Goal: Check status: Check status

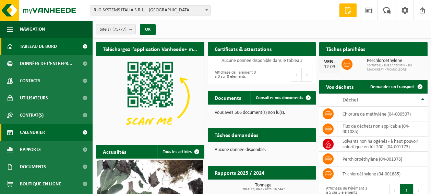
click at [30, 131] on span "Calendrier" at bounding box center [32, 132] width 25 height 17
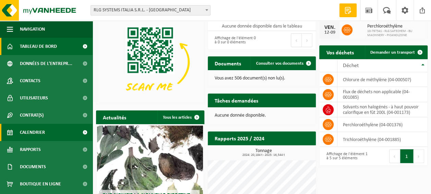
scroll to position [34, 0]
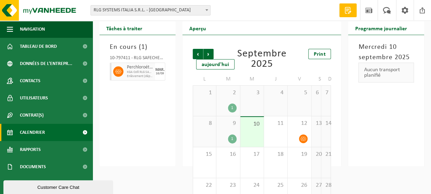
scroll to position [34, 0]
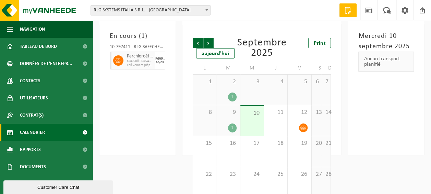
click at [229, 125] on div "1" at bounding box center [232, 127] width 9 height 9
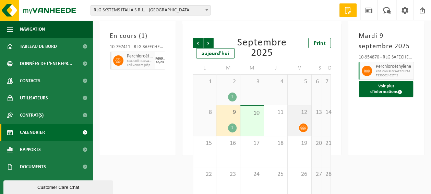
click at [306, 119] on div "12" at bounding box center [299, 120] width 23 height 31
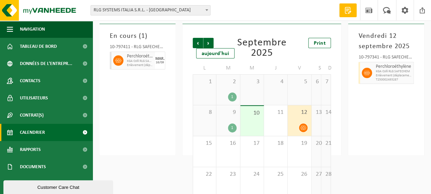
click at [297, 116] on span "12" at bounding box center [299, 112] width 16 height 8
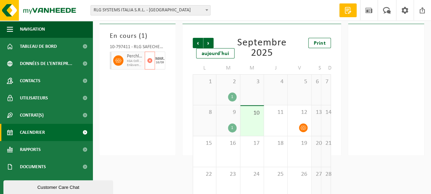
click at [131, 58] on span "Perchloroéthylène" at bounding box center [135, 56] width 16 height 5
click at [297, 120] on div "12" at bounding box center [299, 120] width 23 height 31
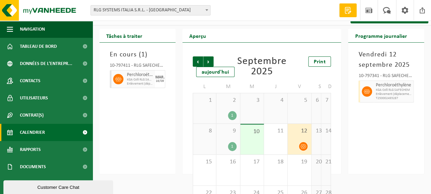
scroll to position [0, 0]
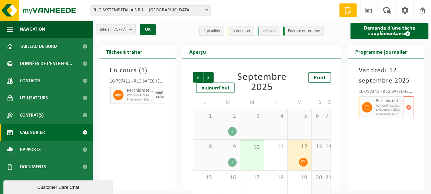
click at [390, 102] on span "Perchloroéthylène" at bounding box center [389, 100] width 26 height 5
drag, startPoint x: 383, startPoint y: 113, endPoint x: 402, endPoint y: 112, distance: 18.9
click at [402, 112] on div "Perchloroéthylène KGA Colli RLG SAFECHEM Enlèvement (déplacement exclu) T250002…" at bounding box center [389, 107] width 30 height 22
drag, startPoint x: 402, startPoint y: 112, endPoint x: 387, endPoint y: 131, distance: 23.9
click at [387, 131] on div "Vendredi 12 septembre 2025 10-797341 - RLG SAFECHEM - BU MACHINERY - PICANOLZON…" at bounding box center [386, 123] width 76 height 131
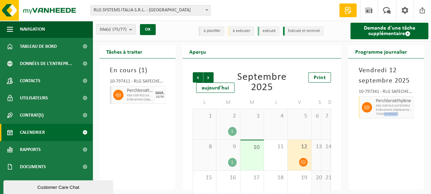
click at [390, 148] on div "Vendredi 12 septembre 2025 10-797341 - RLG SAFECHEM - BU MACHINERY - PICANOLZON…" at bounding box center [386, 123] width 76 height 131
click at [422, 9] on span at bounding box center [423, 10] width 10 height 20
